Goal: Obtain resource: Download file/media

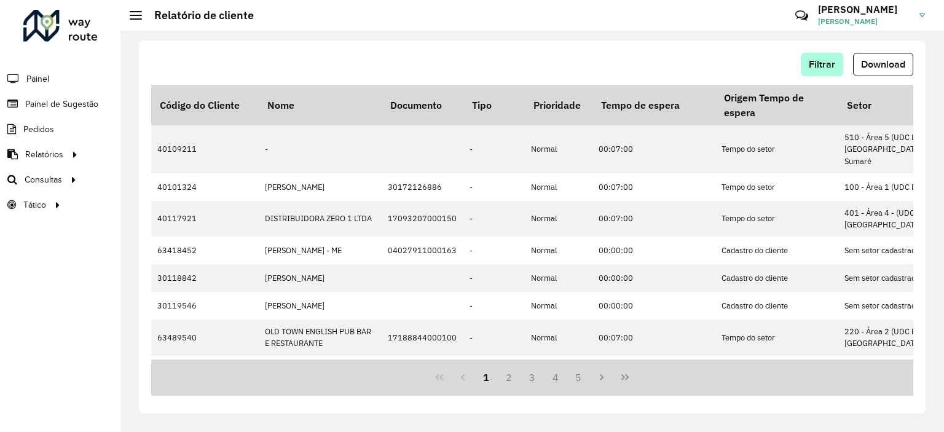
click at [817, 73] on div "Filtrar Download" at bounding box center [532, 69] width 762 height 32
click at [817, 73] on button "Filtrar" at bounding box center [822, 64] width 42 height 23
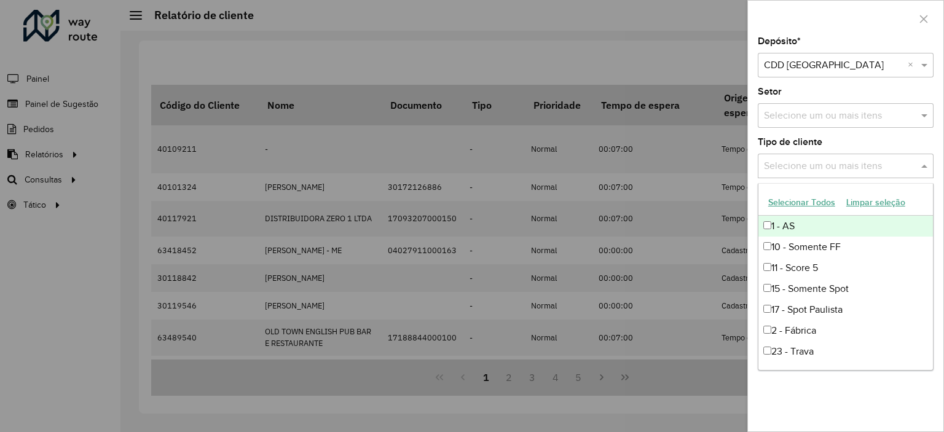
click at [814, 173] on div "Selecione um ou mais itens" at bounding box center [846, 166] width 176 height 25
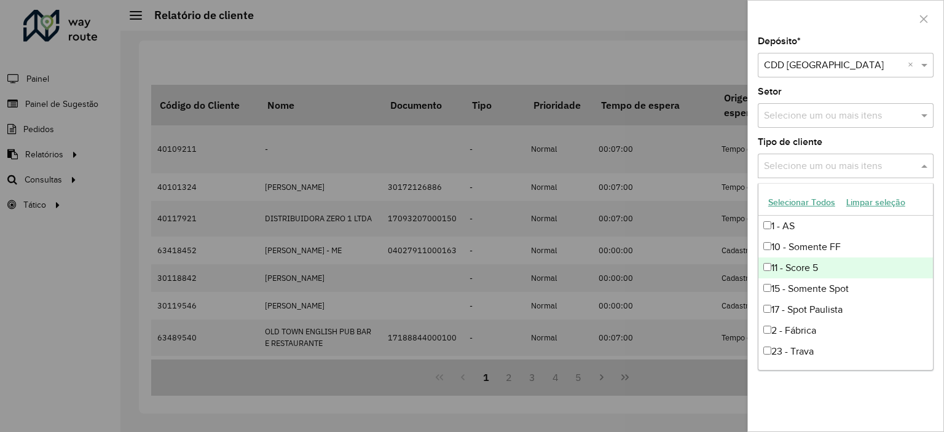
click at [803, 270] on div "11 - Score 5" at bounding box center [846, 268] width 175 height 21
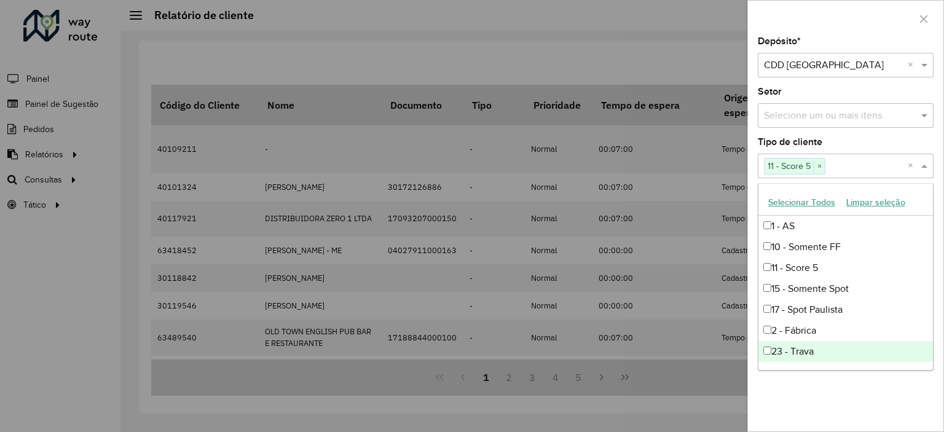
click at [860, 378] on div "Depósito * Selecione um depósito × CDD [GEOGRAPHIC_DATA] × Setor Selecione um o…" at bounding box center [846, 234] width 196 height 395
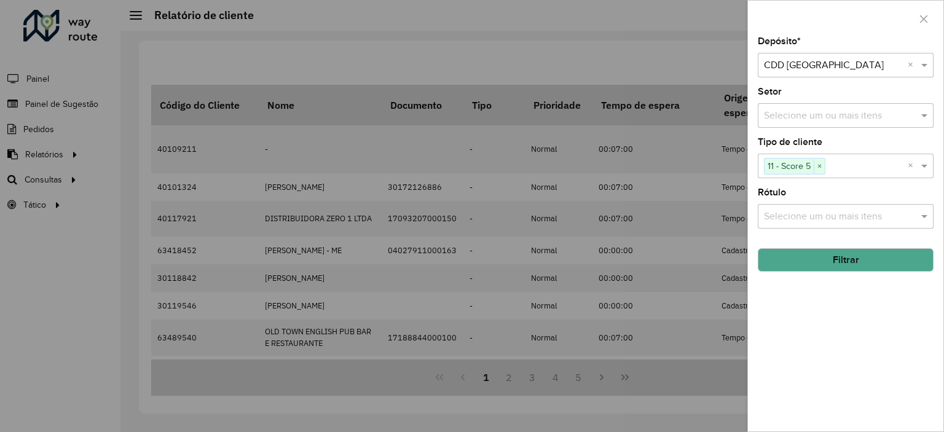
click at [844, 250] on button "Filtrar" at bounding box center [846, 259] width 176 height 23
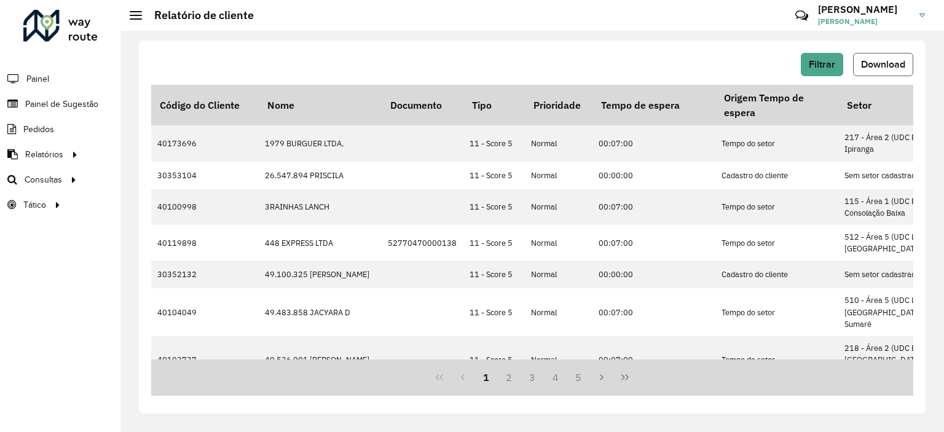
click at [900, 71] on button "Download" at bounding box center [883, 64] width 60 height 23
click at [833, 69] on span "Filtrar" at bounding box center [822, 64] width 26 height 10
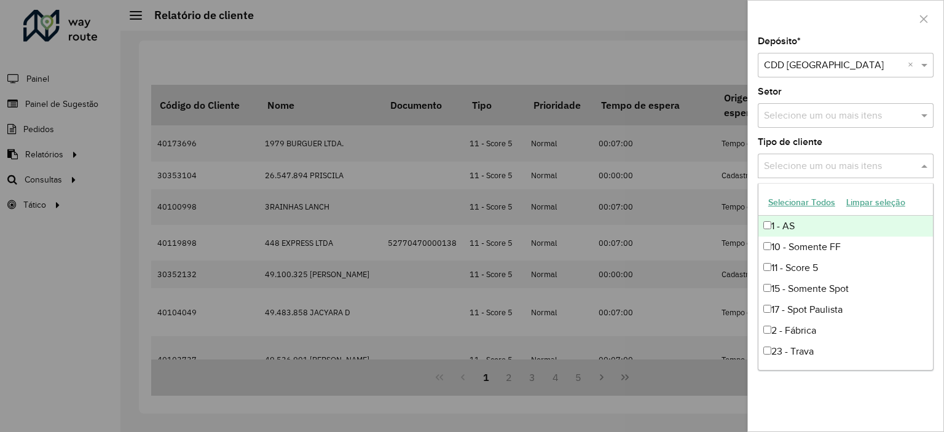
click at [833, 169] on input "text" at bounding box center [839, 166] width 157 height 15
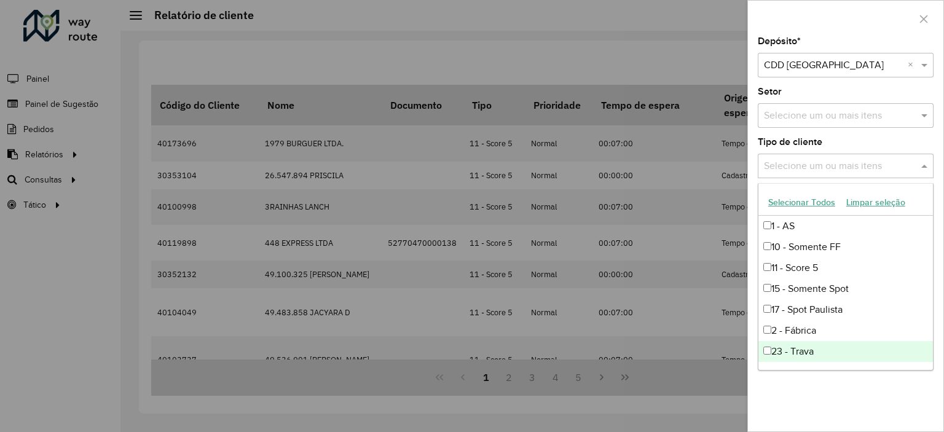
click at [794, 354] on div "23 - Trava" at bounding box center [846, 351] width 175 height 21
click at [817, 381] on div "Depósito * Selecione um depósito × CDD [GEOGRAPHIC_DATA] × Setor Selecione um o…" at bounding box center [846, 234] width 196 height 395
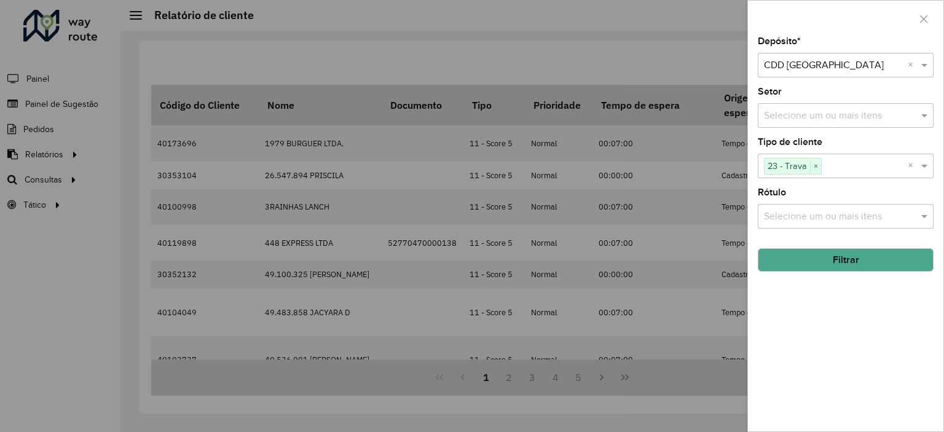
click at [828, 258] on button "Filtrar" at bounding box center [846, 259] width 176 height 23
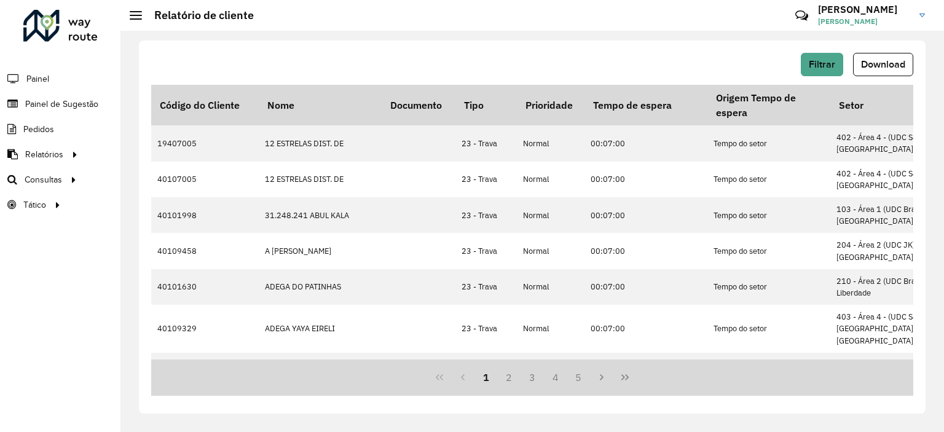
click at [831, 77] on div "Filtrar Download" at bounding box center [532, 69] width 762 height 32
click at [826, 69] on span "Filtrar" at bounding box center [822, 64] width 26 height 10
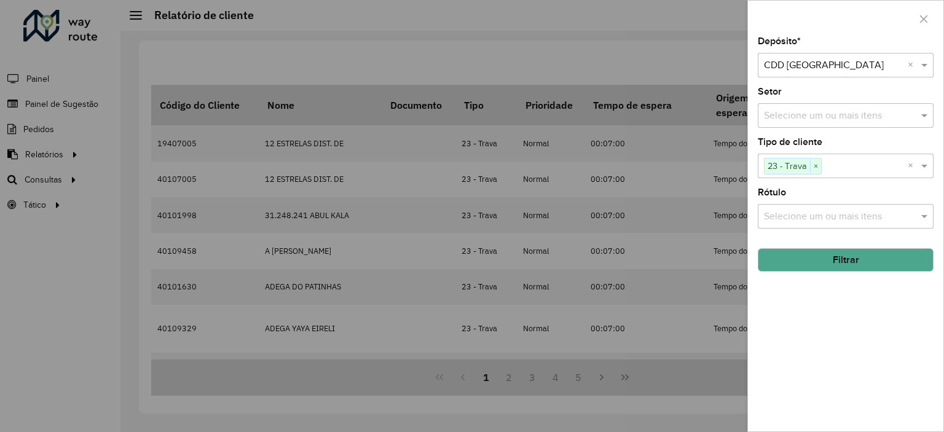
click at [838, 264] on button "Filtrar" at bounding box center [846, 259] width 176 height 23
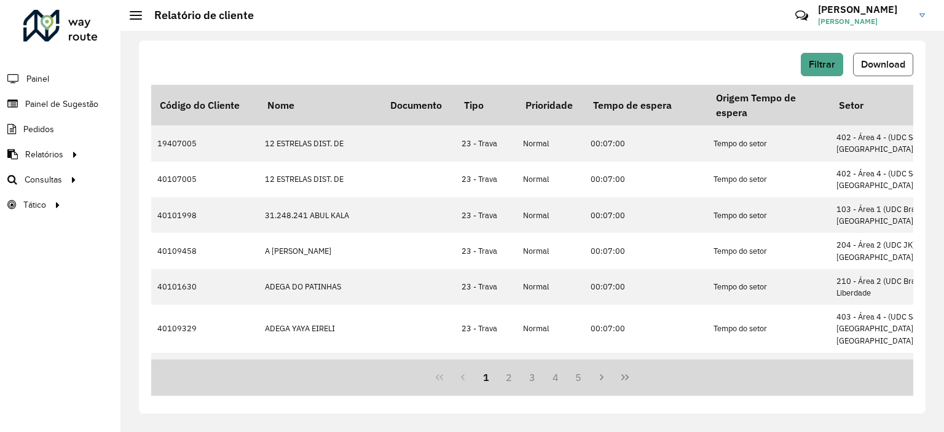
click at [866, 59] on span "Download" at bounding box center [883, 64] width 44 height 10
click at [271, 36] on div "Filtrar Download Código do Cliente Nome Documento Tipo Prioridade Tempo de espe…" at bounding box center [533, 232] width 824 height 402
